Goal: Check status: Check status

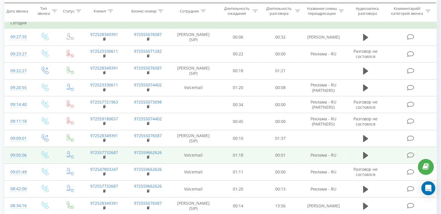
scroll to position [87, 0]
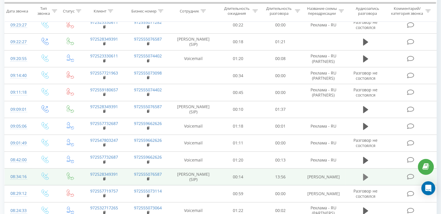
click at [363, 176] on icon at bounding box center [365, 177] width 5 height 8
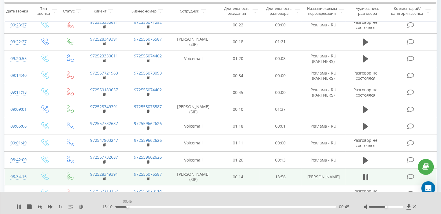
click at [127, 207] on div "00:45" at bounding box center [225, 207] width 220 height 2
click at [130, 207] on div "00:57" at bounding box center [225, 207] width 220 height 2
click at [167, 205] on div "- 11:05 02:51 02:51" at bounding box center [225, 207] width 249 height 6
click at [167, 207] on div "02:51" at bounding box center [225, 207] width 220 height 2
click at [175, 207] on div "00:00" at bounding box center [225, 207] width 220 height 2
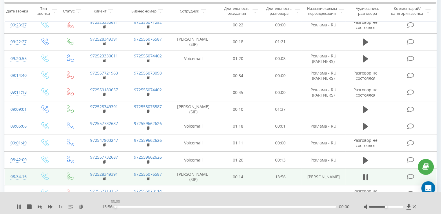
click at [184, 207] on div "00:00" at bounding box center [225, 207] width 220 height 2
click at [190, 207] on div "04:21" at bounding box center [225, 207] width 220 height 2
click at [199, 206] on div "04:46" at bounding box center [225, 207] width 220 height 2
click at [206, 207] on div "05:45" at bounding box center [225, 207] width 220 height 2
click at [212, 206] on div "00:00" at bounding box center [225, 207] width 220 height 2
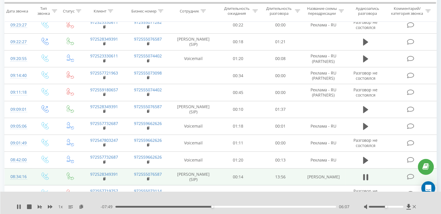
click at [225, 207] on div "06:07" at bounding box center [225, 207] width 220 height 2
click at [235, 207] on div "07:35" at bounding box center [225, 207] width 220 height 2
click at [237, 207] on div "07:35" at bounding box center [225, 207] width 220 height 2
click at [247, 207] on div "08:20" at bounding box center [225, 207] width 220 height 2
click at [246, 207] on div "08:27" at bounding box center [225, 207] width 220 height 2
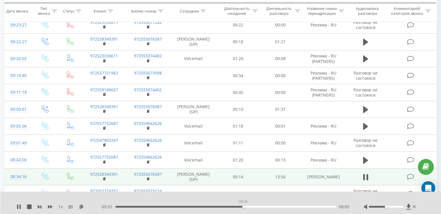
click at [243, 207] on div "08:05" at bounding box center [225, 207] width 220 height 2
click at [238, 207] on div "08:05" at bounding box center [225, 207] width 220 height 2
click at [236, 206] on div "07:46" at bounding box center [225, 207] width 220 height 2
click at [18, 207] on icon at bounding box center [17, 206] width 1 height 5
